Goal: Obtain resource: Download file/media

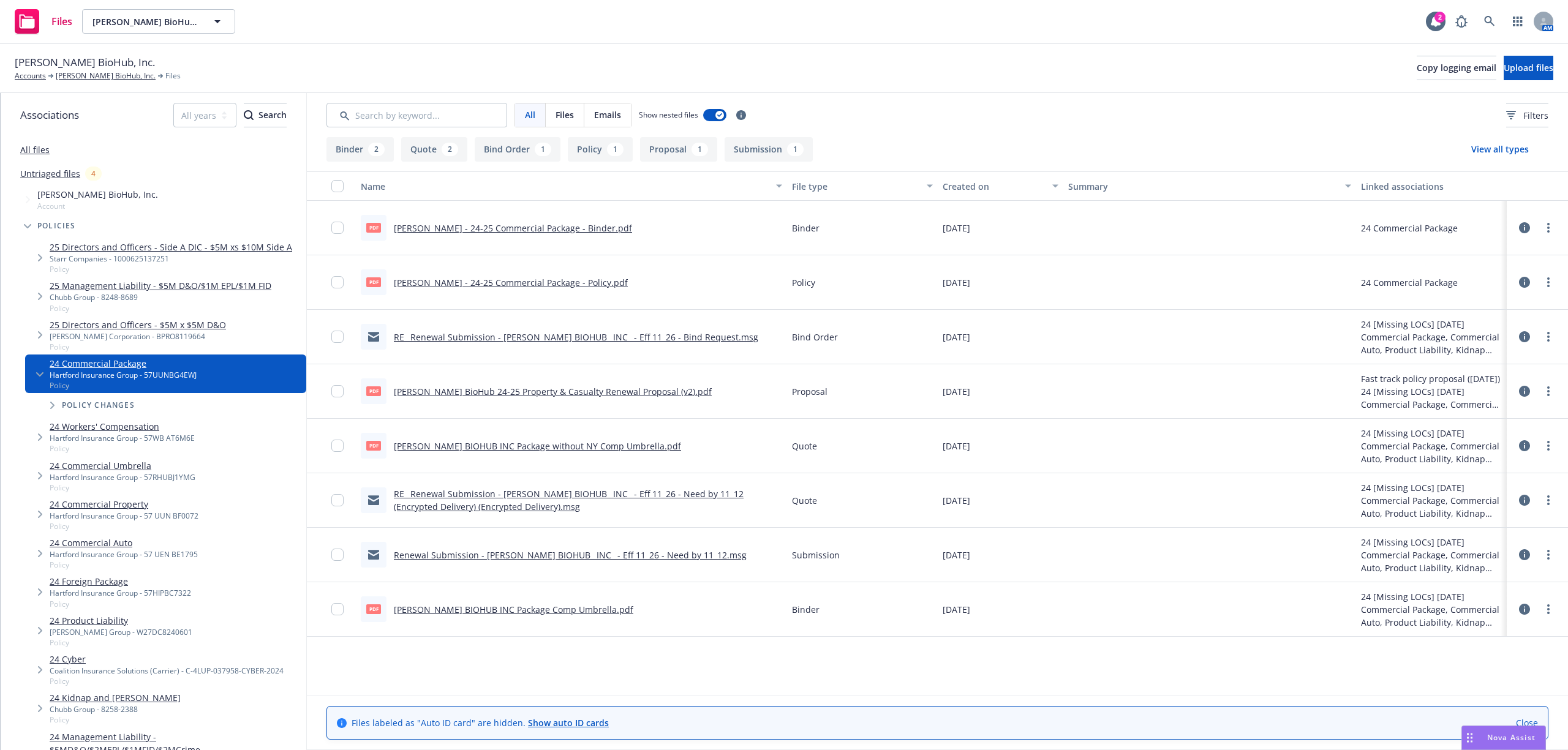
scroll to position [82, 0]
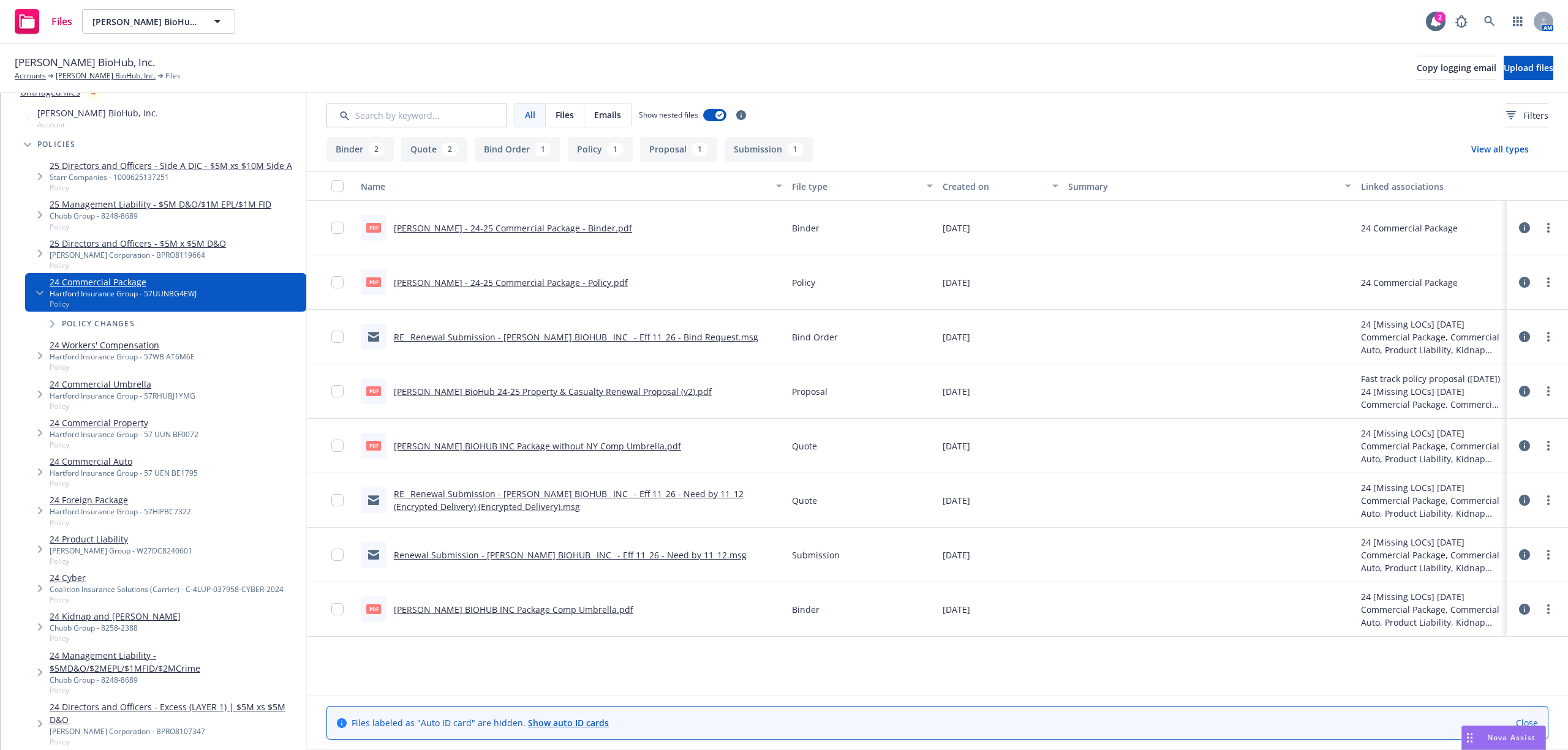
click at [113, 342] on link "24 Workers' Compensation" at bounding box center [121, 345] width 145 height 13
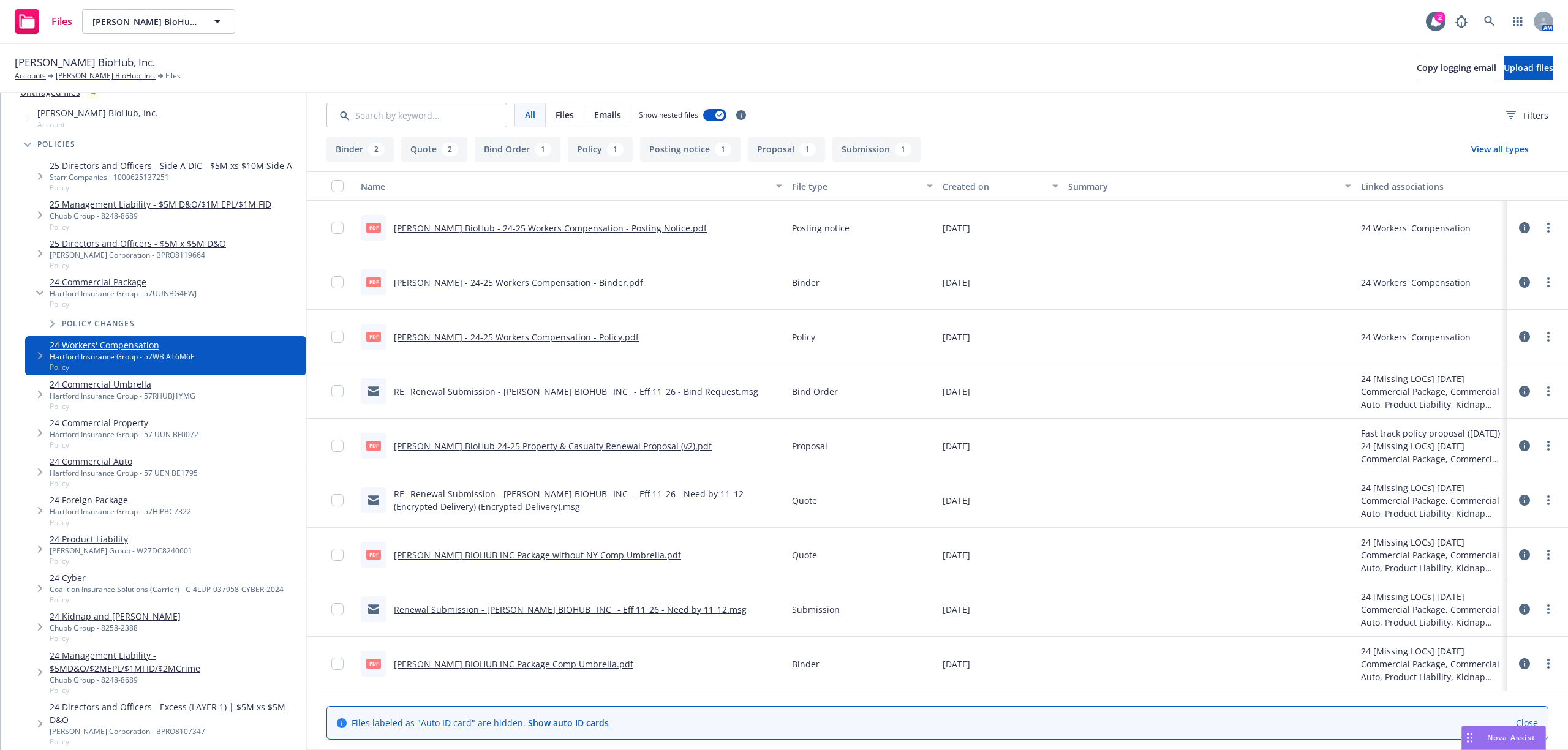
click at [510, 334] on link "[PERSON_NAME] - 24-25 Workers Compensation - Policy.pdf" at bounding box center [516, 337] width 245 height 12
click at [91, 74] on link "[PERSON_NAME] BioHub, Inc." at bounding box center [105, 75] width 100 height 11
